Goal: Find contact information: Find contact information

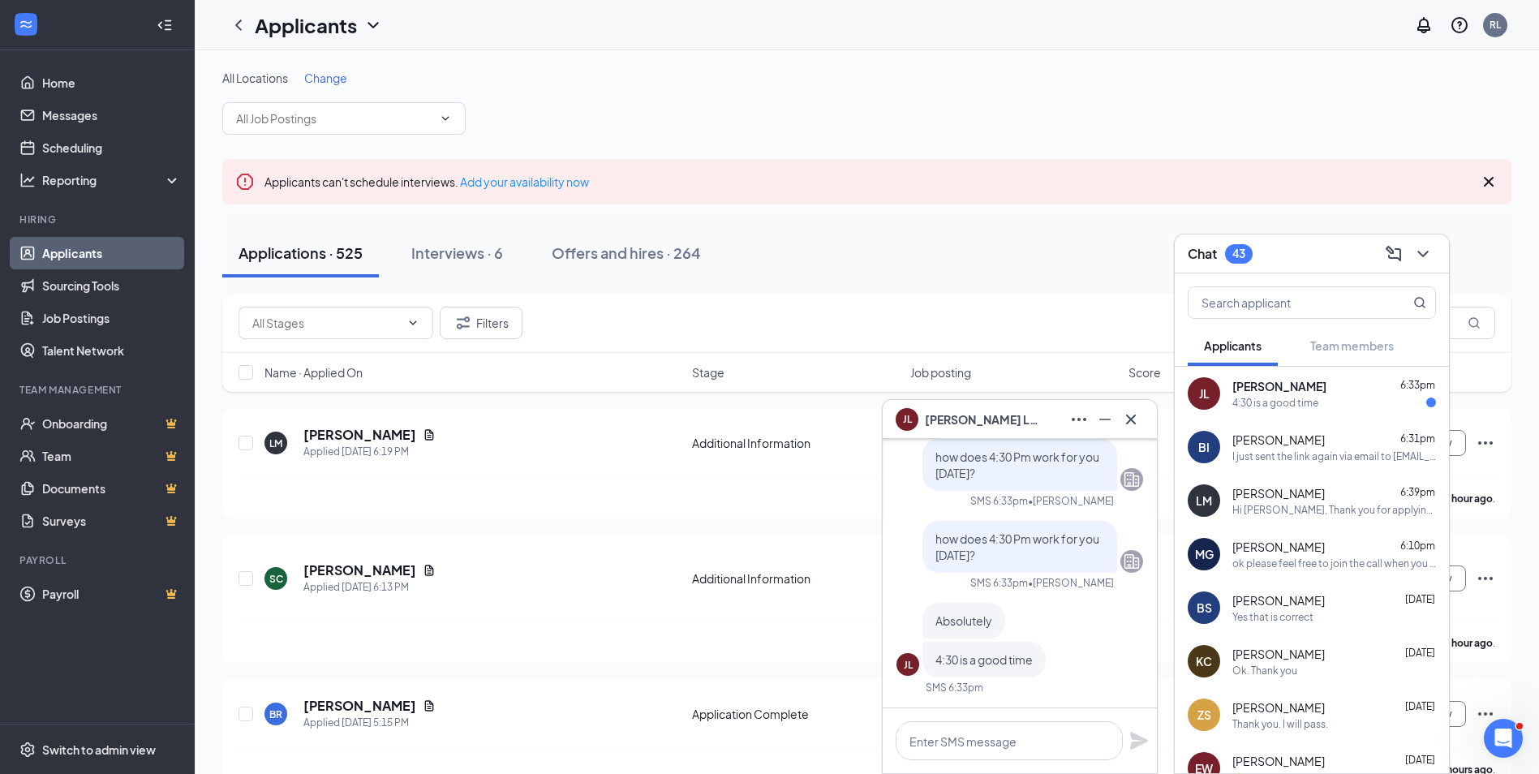
click at [1309, 384] on div "[PERSON_NAME] 6:33pm" at bounding box center [1335, 386] width 204 height 16
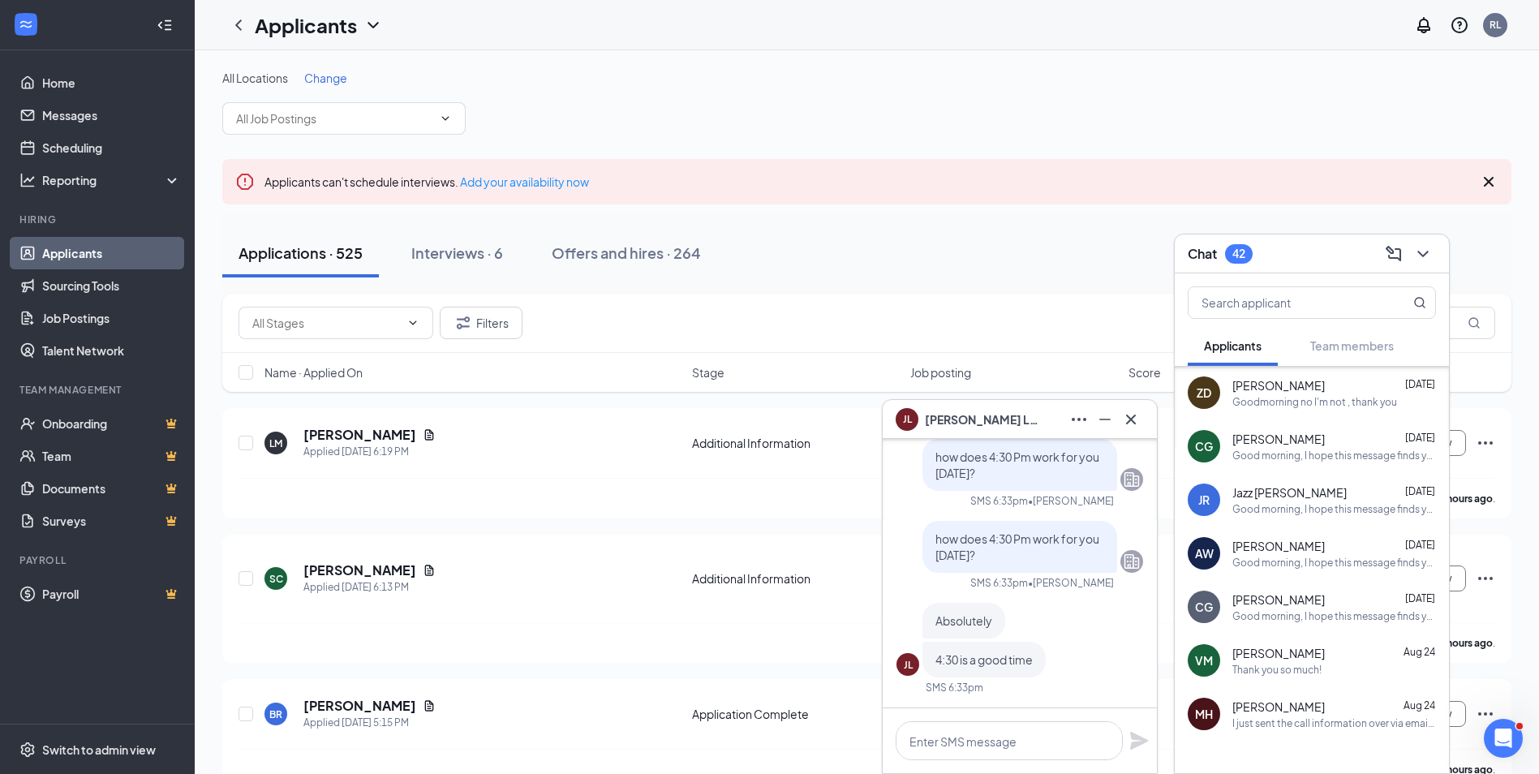
scroll to position [746, 0]
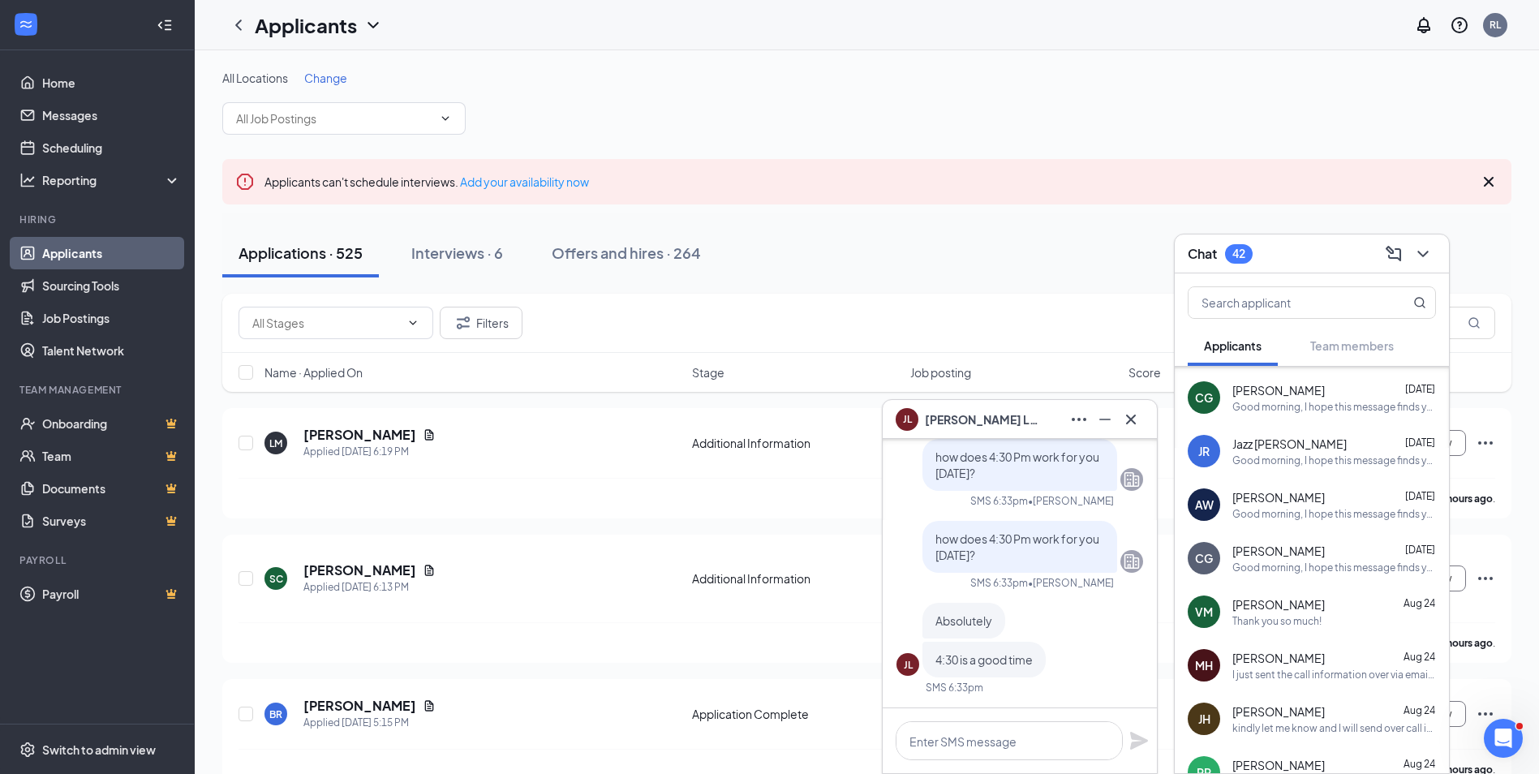
click at [1290, 674] on div "I just sent the call information over via email. Kindly let me know if you have…" at bounding box center [1335, 675] width 204 height 14
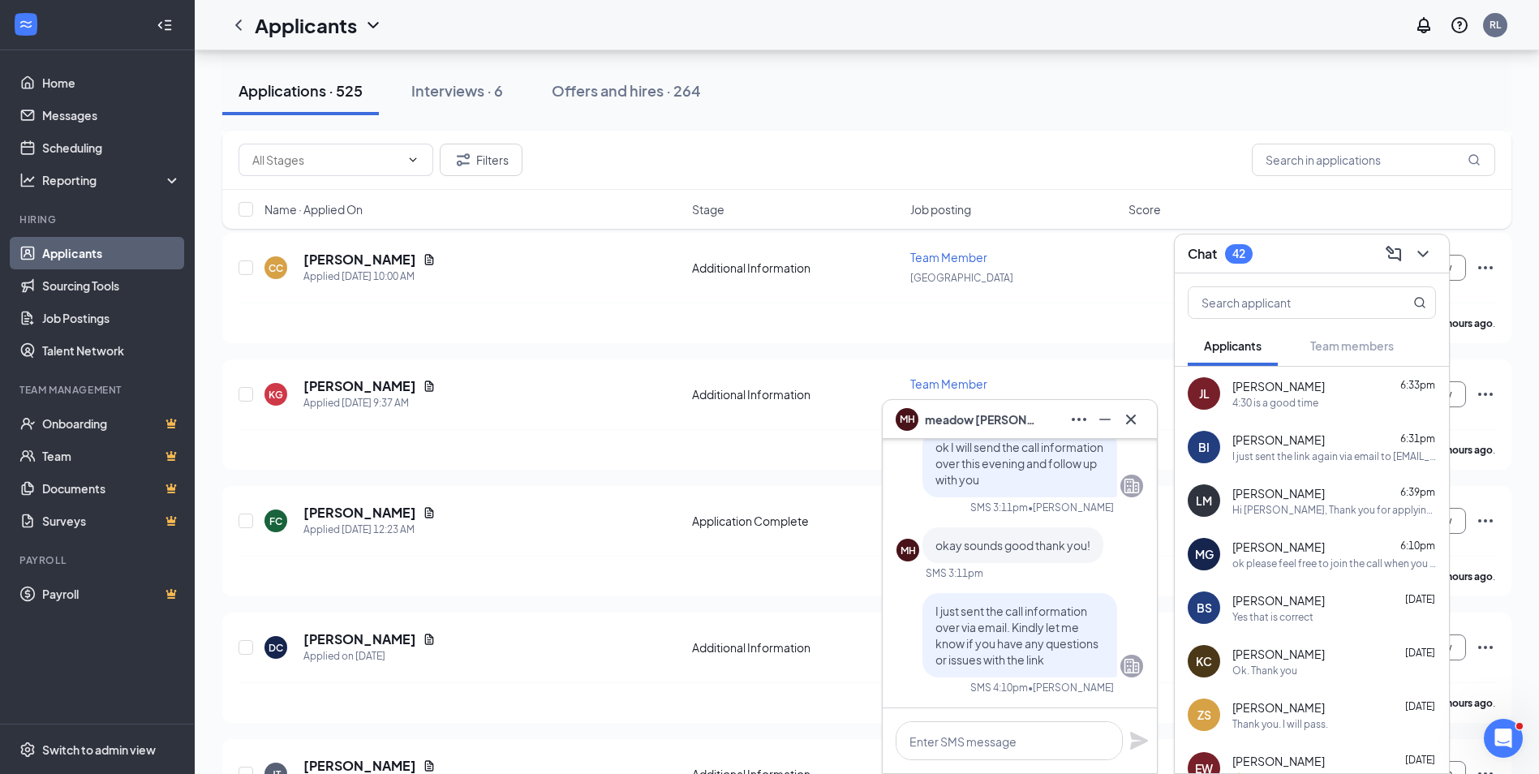
scroll to position [1309, 0]
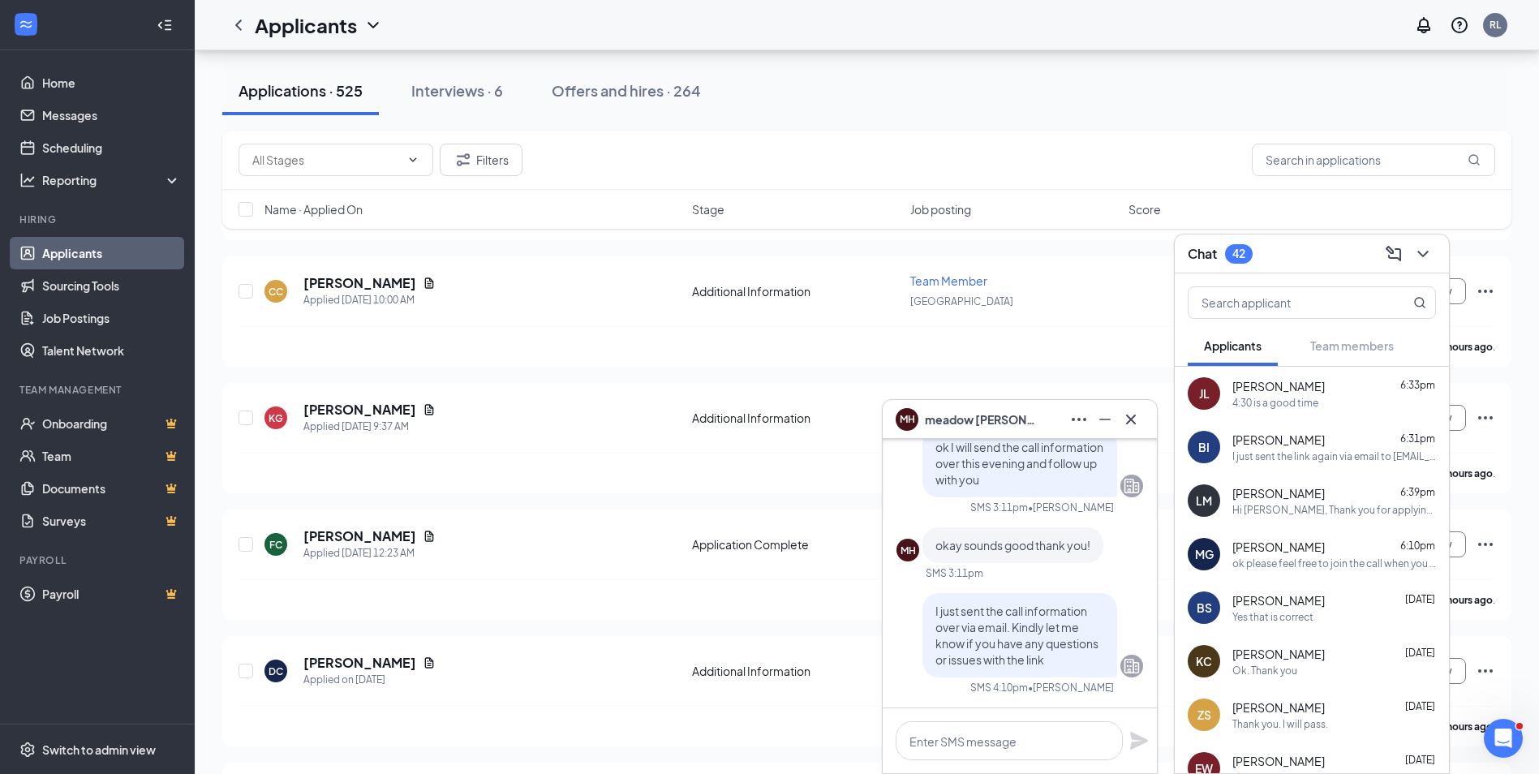
click at [1319, 408] on div "4:30 is a good time" at bounding box center [1276, 403] width 86 height 14
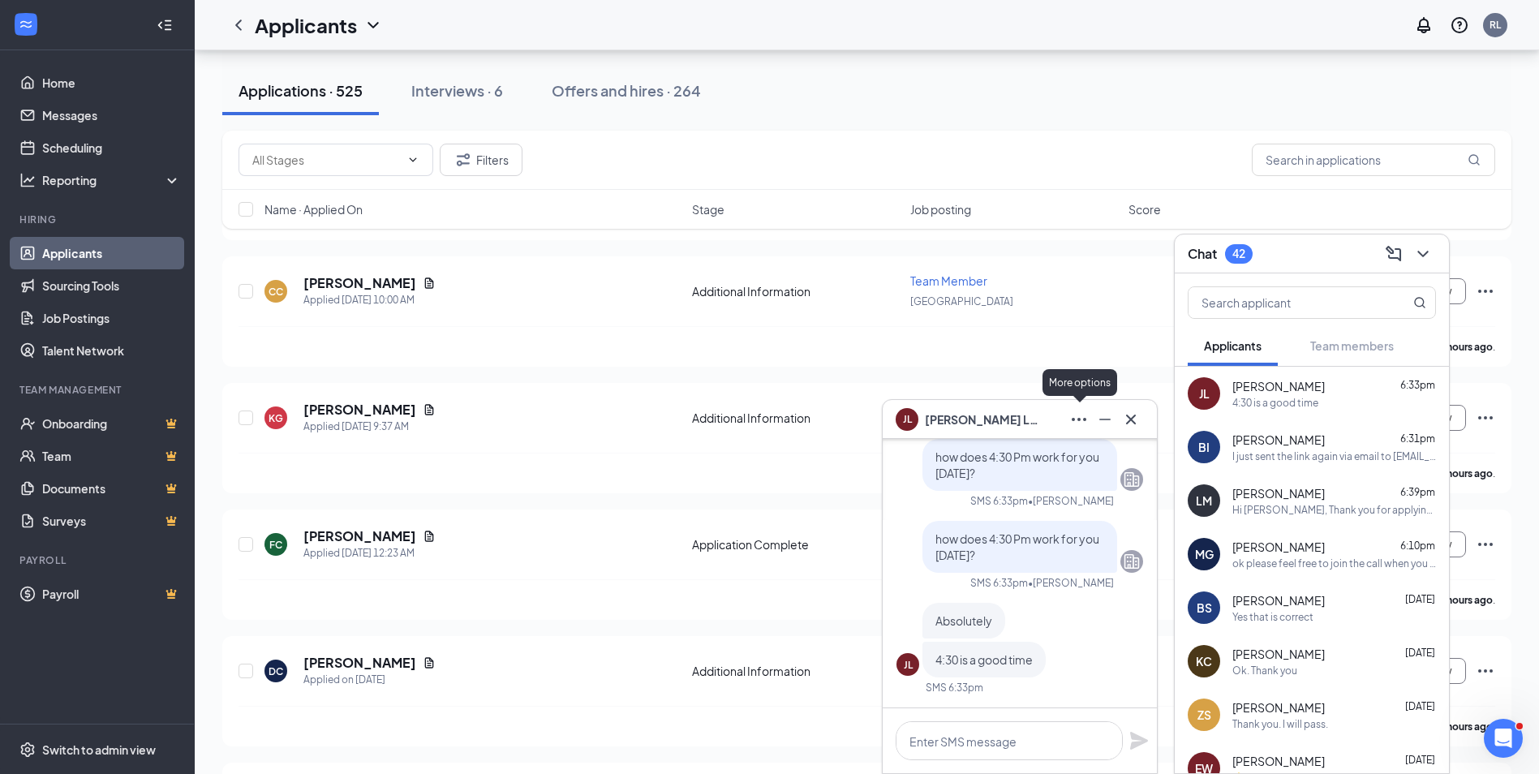
drag, startPoint x: 1086, startPoint y: 420, endPoint x: 1085, endPoint y: 436, distance: 15.4
click at [1086, 420] on icon "Ellipses" at bounding box center [1079, 419] width 15 height 3
click at [1085, 415] on icon "Ellipses" at bounding box center [1078, 419] width 19 height 19
click at [1077, 418] on icon "Ellipses" at bounding box center [1078, 419] width 19 height 19
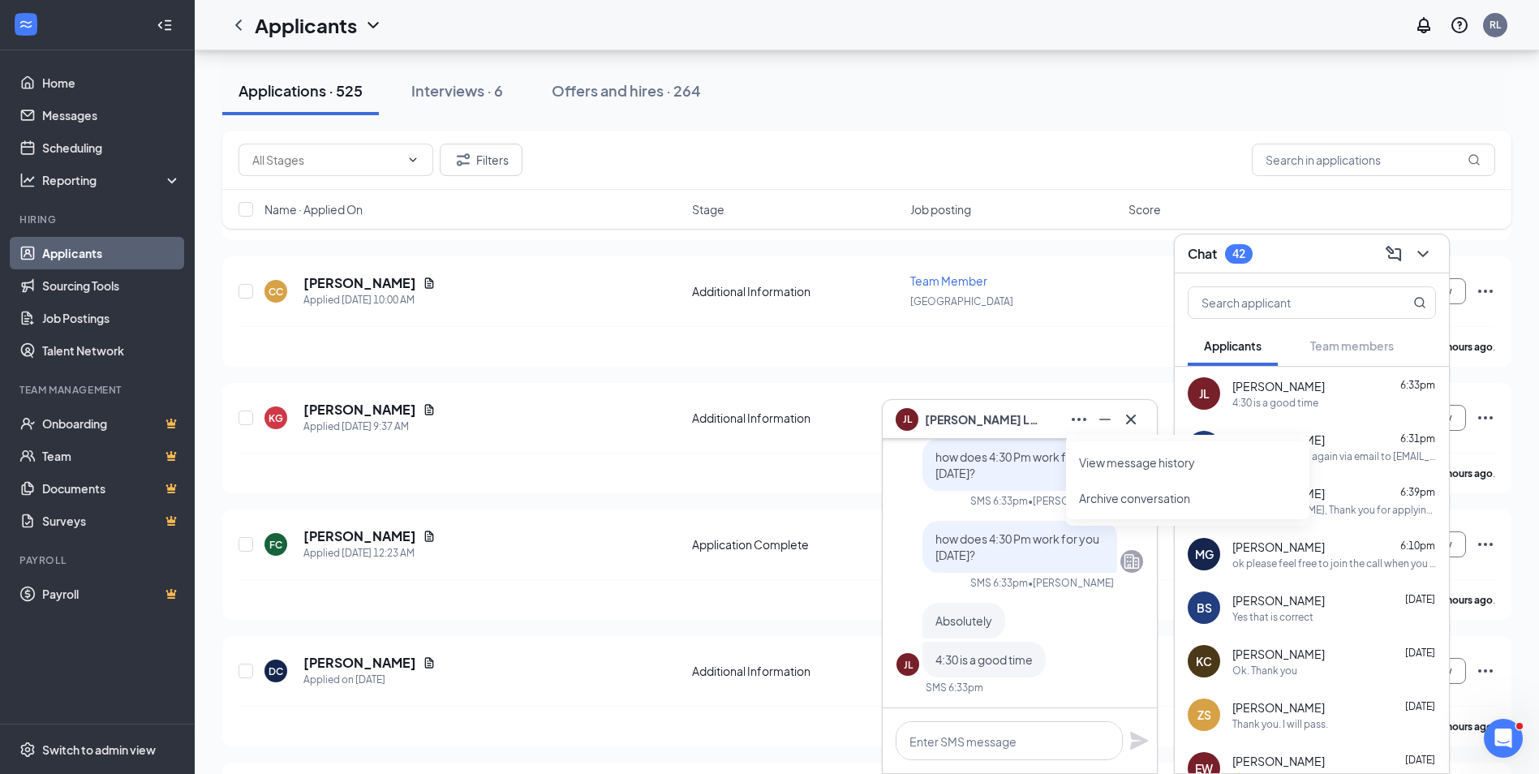
click at [1091, 455] on link "View message history" at bounding box center [1187, 462] width 217 height 16
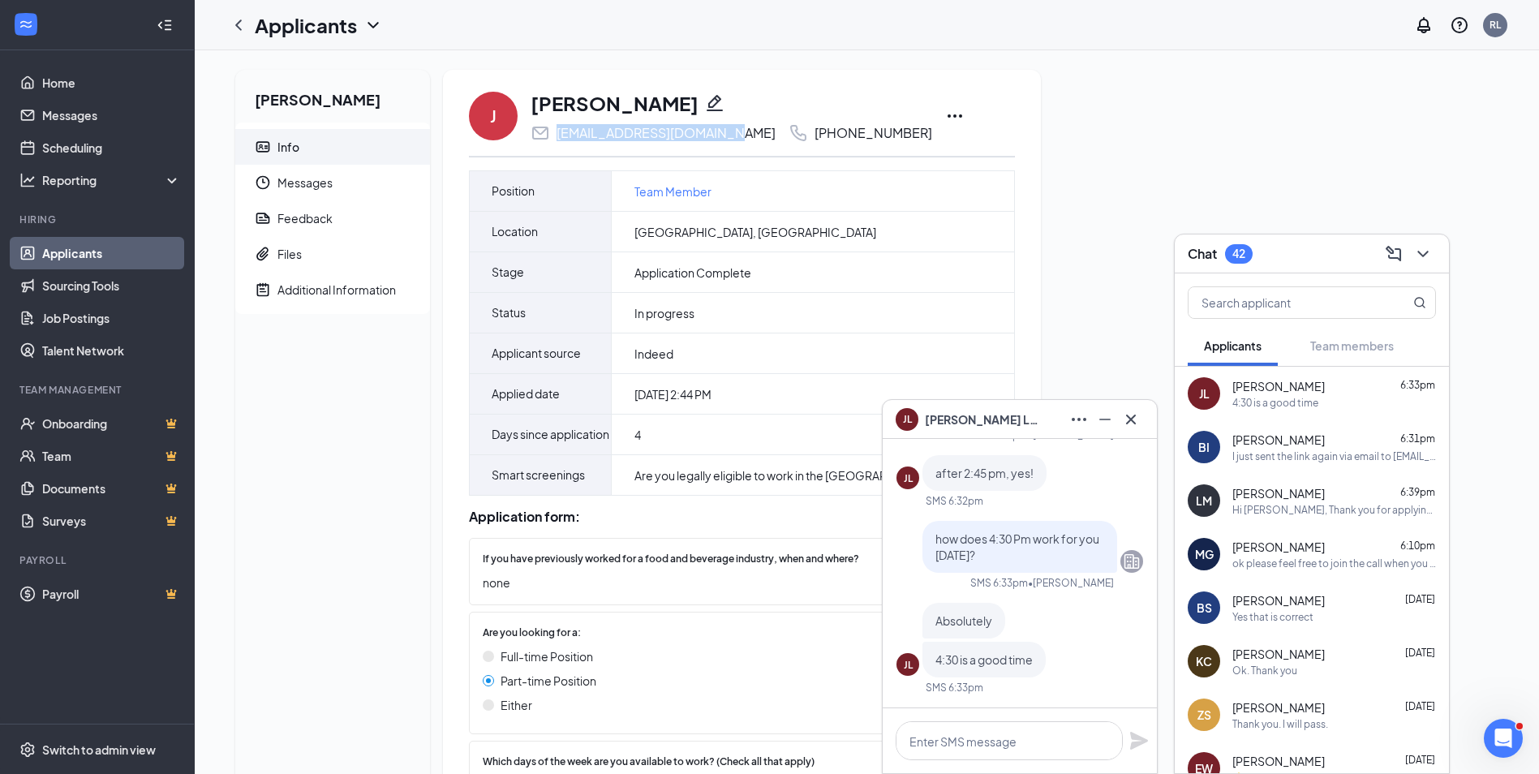
drag, startPoint x: 730, startPoint y: 130, endPoint x: 554, endPoint y: 140, distance: 176.4
click at [554, 140] on div "[EMAIL_ADDRESS][DOMAIN_NAME] [PHONE_NUMBER]" at bounding box center [732, 132] width 402 height 19
copy div "juliadeanne053@gmail.com"
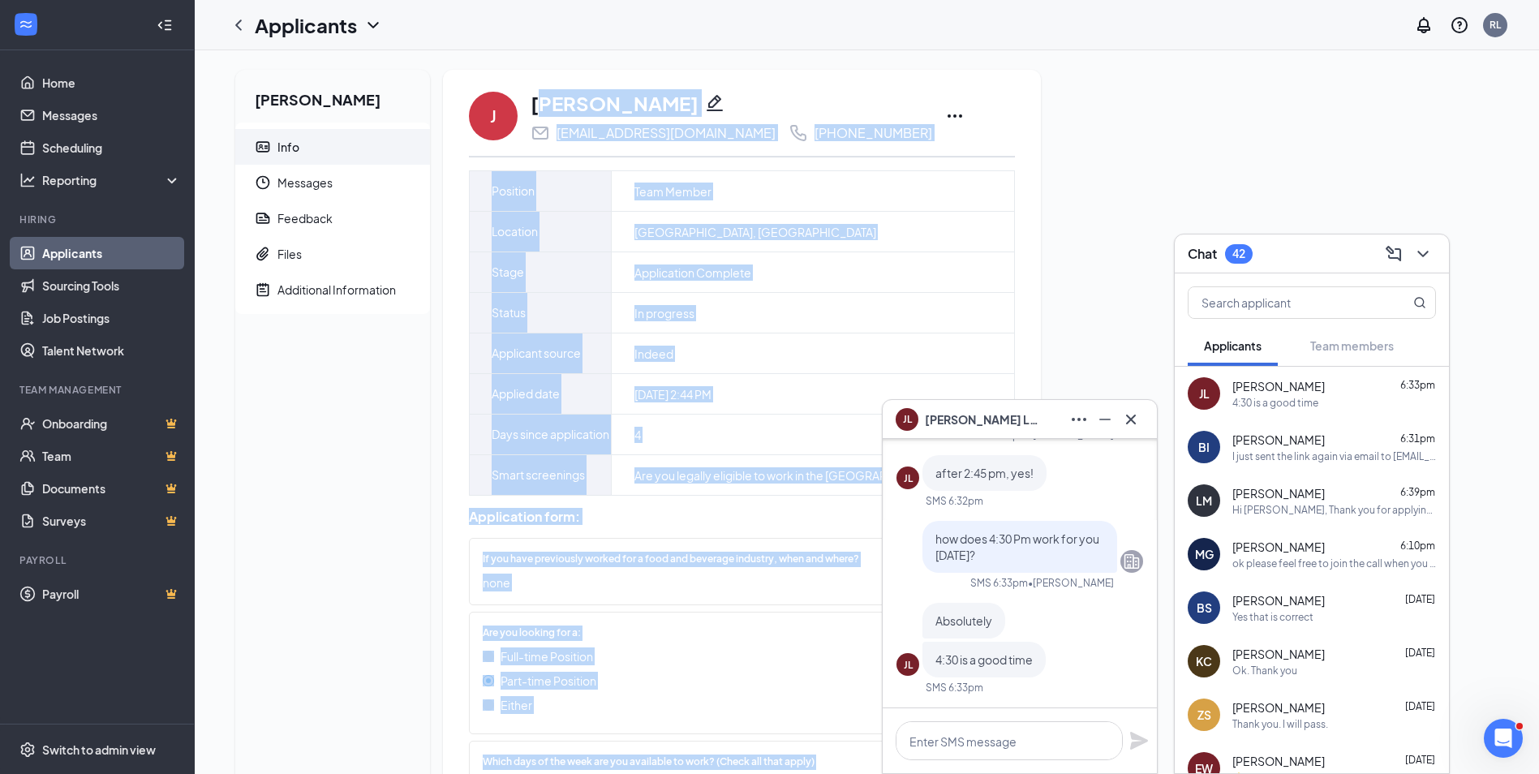
drag, startPoint x: 652, startPoint y: 104, endPoint x: 537, endPoint y: 97, distance: 115.4
click at [537, 97] on h1 "[PERSON_NAME]" at bounding box center [615, 103] width 168 height 28
drag, startPoint x: 537, startPoint y: 97, endPoint x: 652, endPoint y: 101, distance: 115.3
click at [652, 101] on h1 "[PERSON_NAME]" at bounding box center [615, 103] width 168 height 28
copy h1 "[PERSON_NAME]"
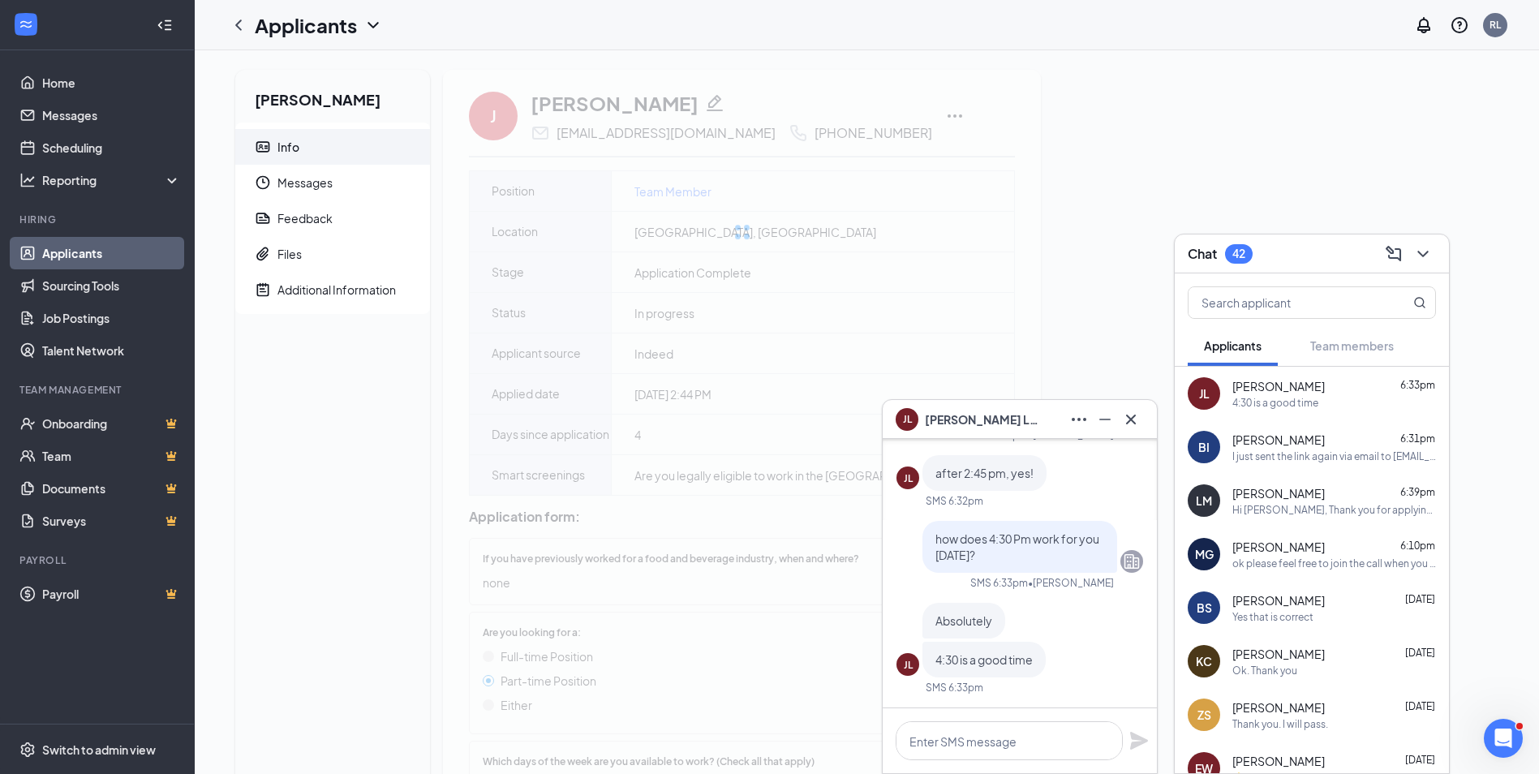
drag, startPoint x: 876, startPoint y: 130, endPoint x: 789, endPoint y: 130, distance: 87.6
click at [789, 130] on div "J Julia Lituanas juliadeanne053@gmail.com +1 (773) 664-5180" at bounding box center [742, 116] width 546 height 54
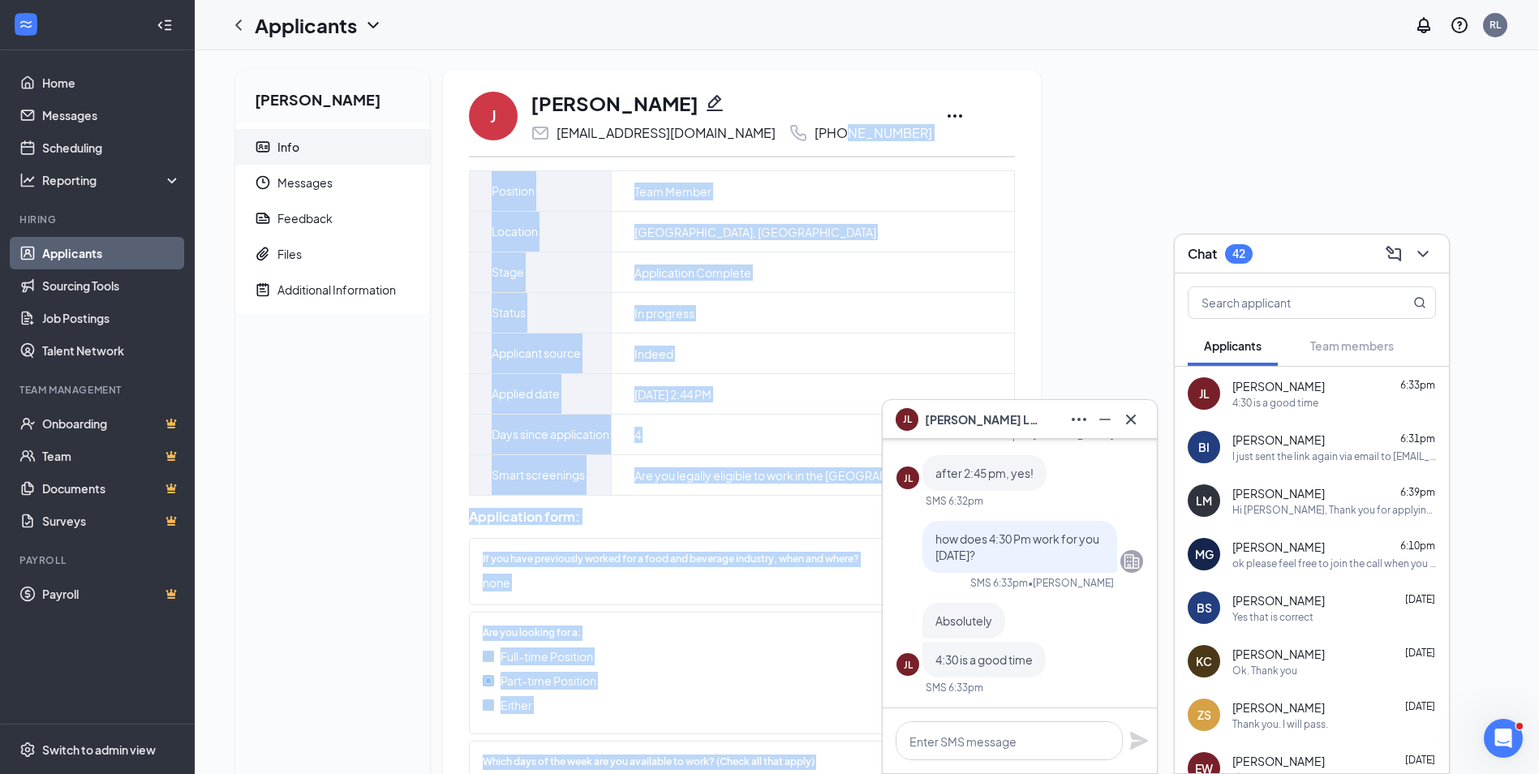
drag, startPoint x: 789, startPoint y: 130, endPoint x: 881, endPoint y: 136, distance: 92.7
click at [881, 136] on div "J Julia Lituanas juliadeanne053@gmail.com +1 (773) 664-5180" at bounding box center [742, 116] width 546 height 54
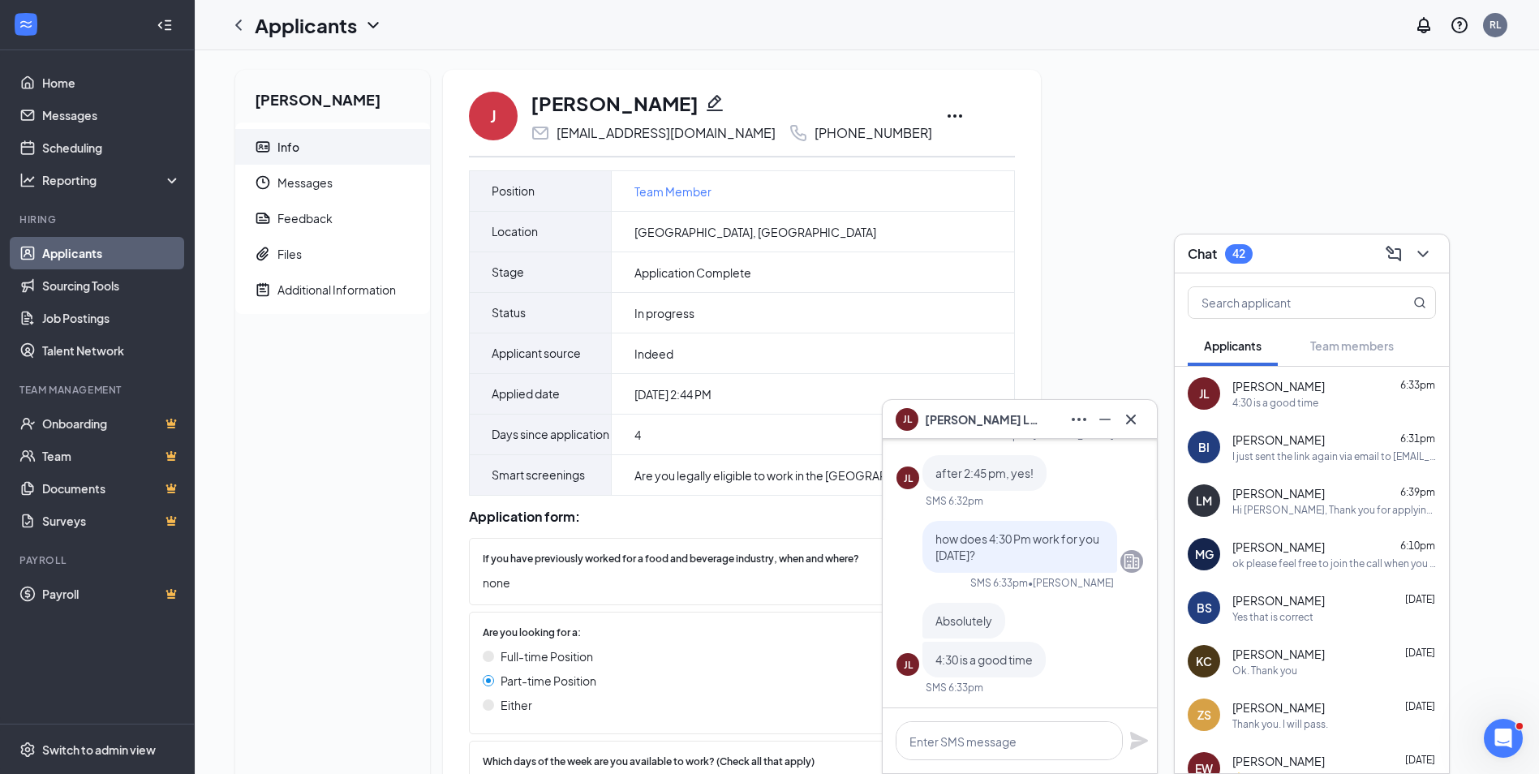
drag, startPoint x: 880, startPoint y: 131, endPoint x: 776, endPoint y: 128, distance: 103.9
click at [776, 128] on div "J Julia Lituanas juliadeanne053@gmail.com +1 (773) 664-5180" at bounding box center [742, 116] width 546 height 54
copy div "1 (773) 664-5180"
